Goal: Task Accomplishment & Management: Use online tool/utility

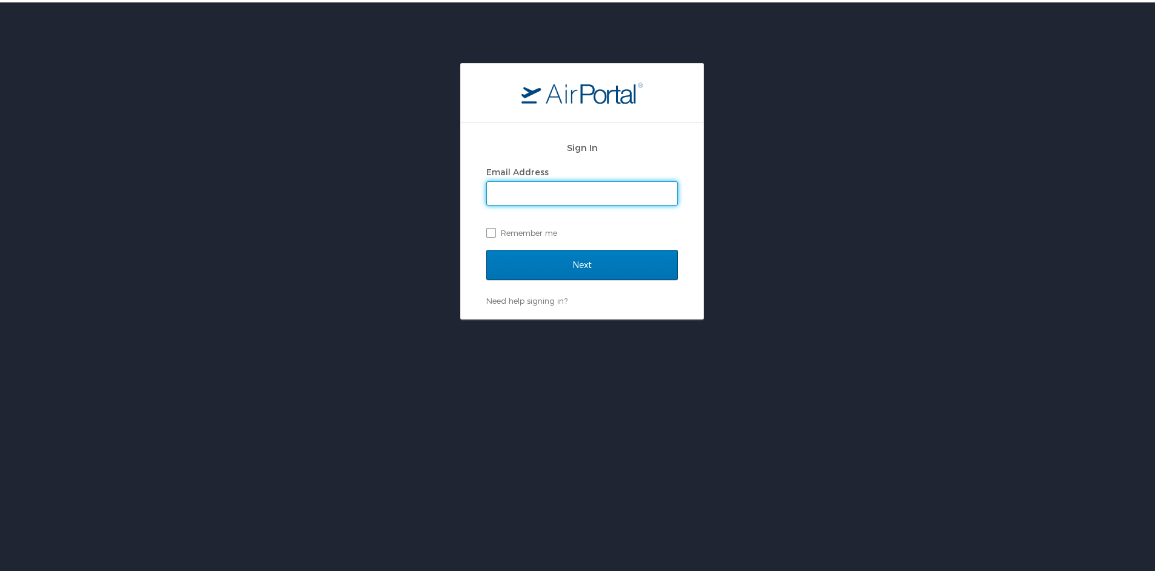
type input "dustin.j.somerville@gmail.com"
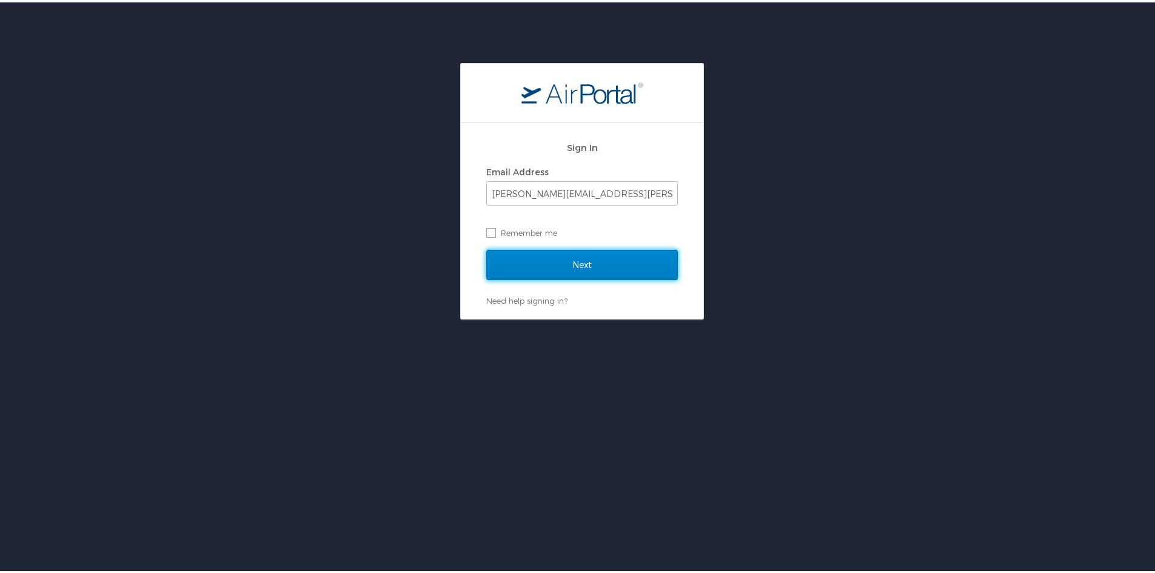
click at [534, 260] on input "Next" at bounding box center [582, 262] width 192 height 30
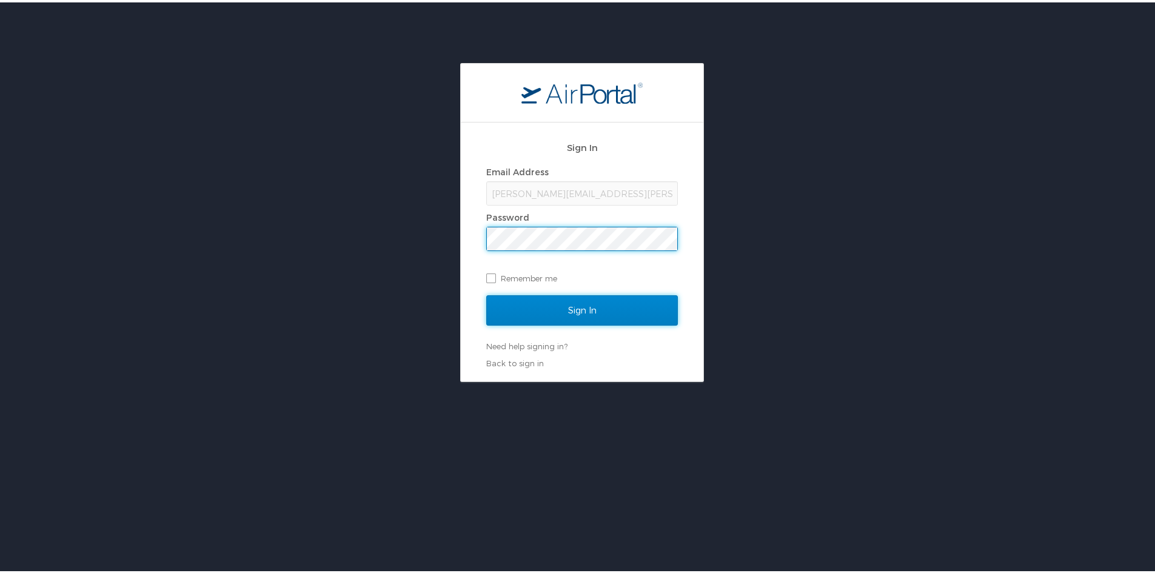
click at [585, 306] on input "Sign In" at bounding box center [582, 308] width 192 height 30
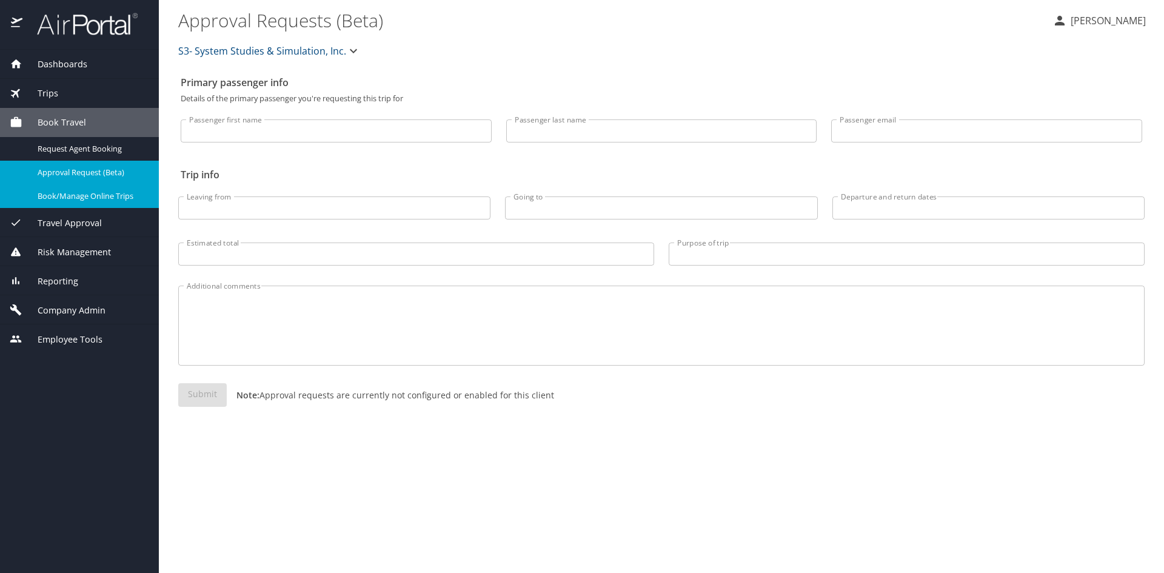
click at [78, 198] on span "Book/Manage Online Trips" at bounding box center [91, 196] width 107 height 12
